Goal: Task Accomplishment & Management: Manage account settings

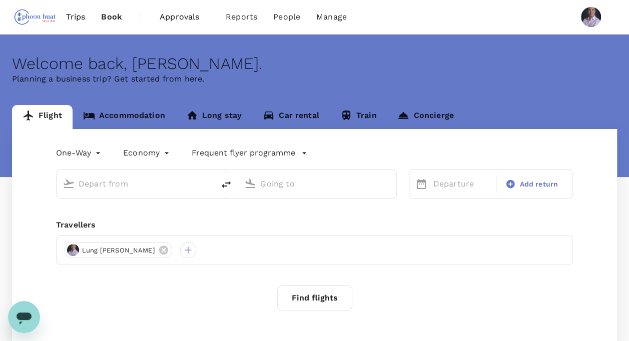
type input "roundtrip"
type input "Singapore Changi (SIN)"
type input "Cologne Bonn (CGN)"
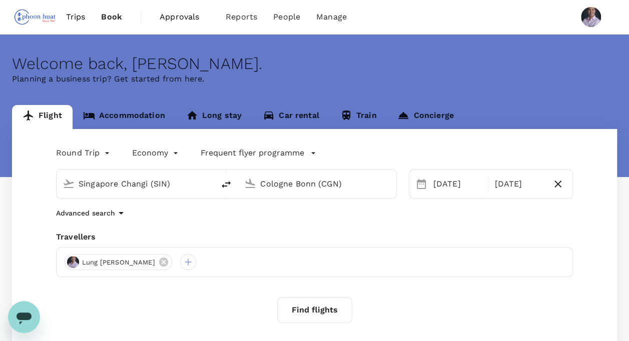
click at [77, 18] on span "Trips" at bounding box center [76, 17] width 20 height 12
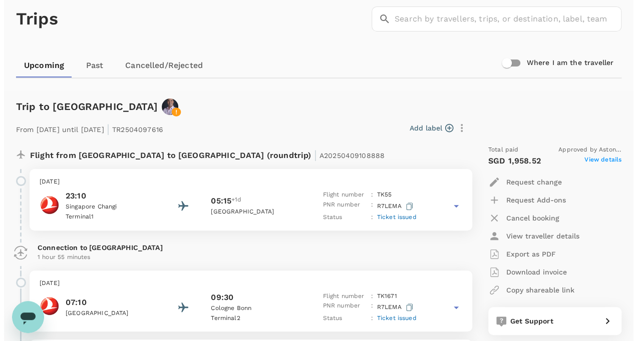
scroll to position [100, 0]
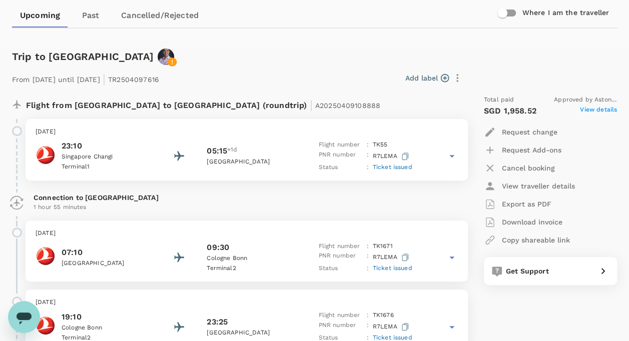
click at [526, 129] on p "Request change" at bounding box center [530, 132] width 56 height 10
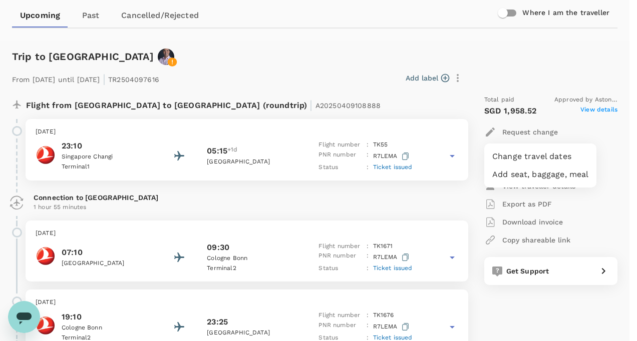
click at [522, 160] on li "Change travel dates" at bounding box center [540, 157] width 112 height 18
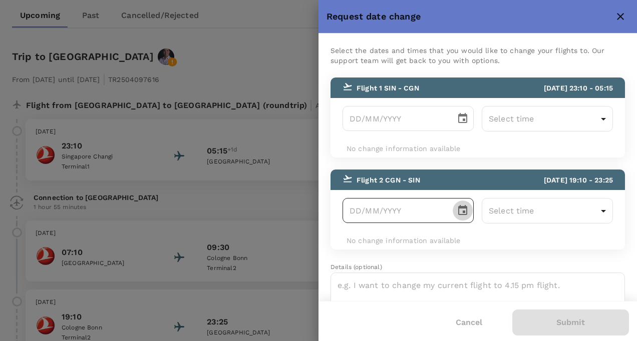
click at [461, 209] on icon "Choose date" at bounding box center [462, 211] width 12 height 12
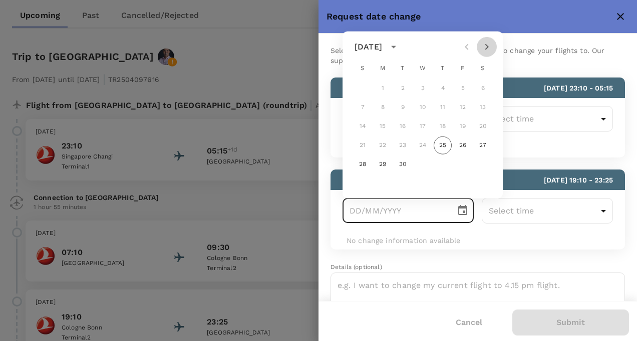
click at [488, 46] on icon "Next month" at bounding box center [486, 47] width 12 height 12
click at [402, 109] on button "7" at bounding box center [402, 108] width 18 height 18
type input "[DATE]"
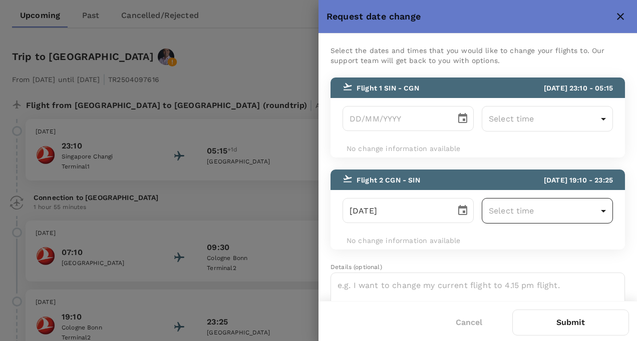
click at [589, 212] on body "Trips Book Approvals 0 Reports People Manage Trips ​ ​ Upcoming Past Cancelled/…" at bounding box center [318, 234] width 637 height 669
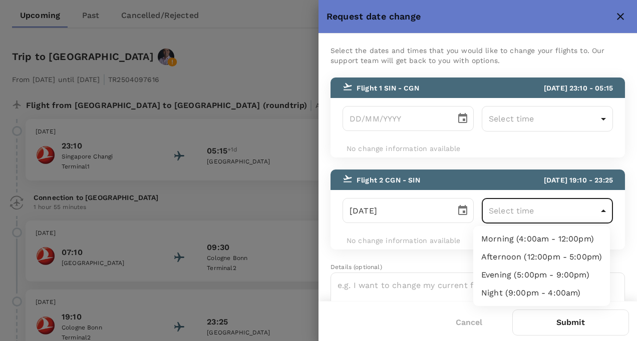
click at [572, 252] on li "Afternoon (12:00pm - 5:00pm)" at bounding box center [541, 257] width 137 height 18
type input "12:00-17:00"
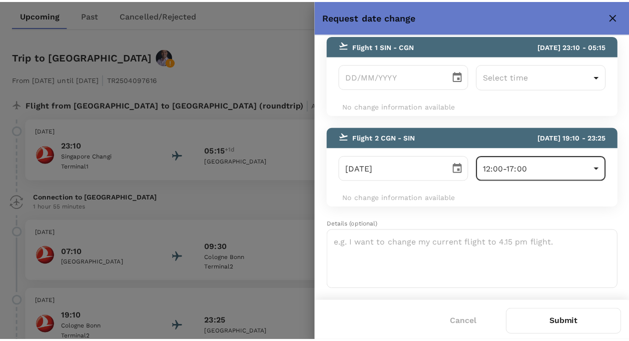
scroll to position [0, 0]
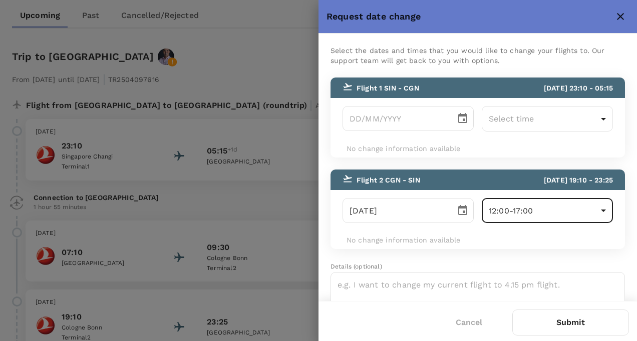
click at [576, 325] on button "Submit" at bounding box center [570, 323] width 117 height 26
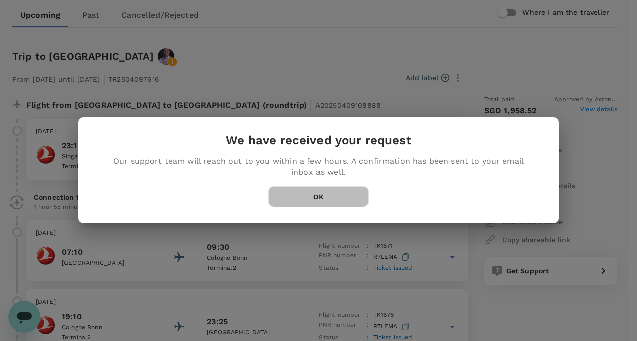
click at [319, 196] on button "OK" at bounding box center [318, 197] width 100 height 21
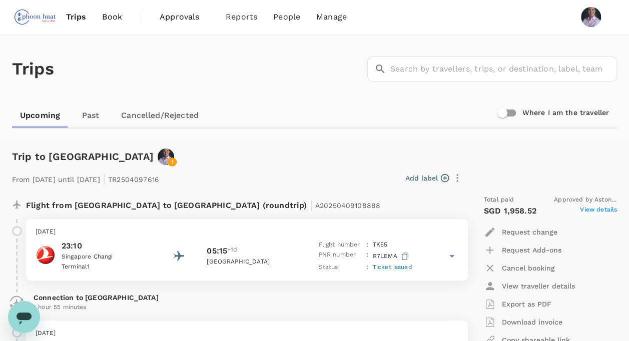
click at [175, 19] on span "Approvals" at bounding box center [185, 17] width 50 height 12
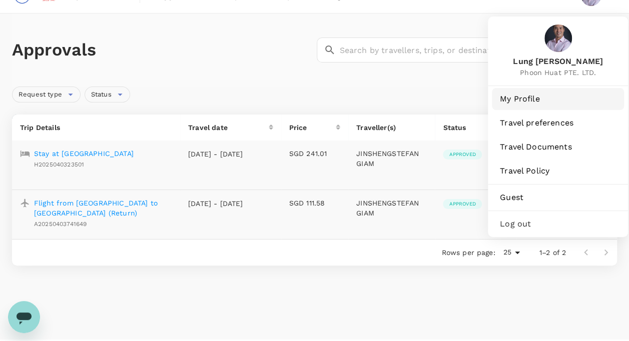
scroll to position [32, 0]
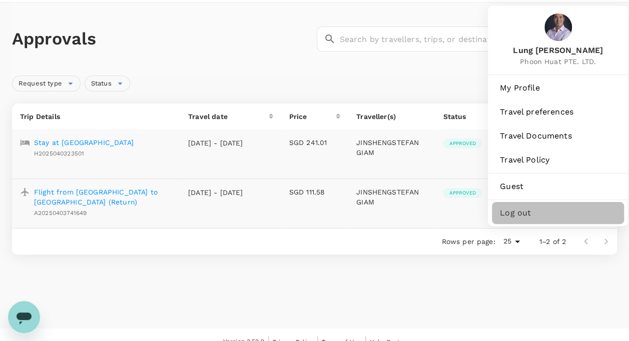
click at [511, 218] on span "Log out" at bounding box center [558, 213] width 116 height 12
